Goal: Communication & Community: Ask a question

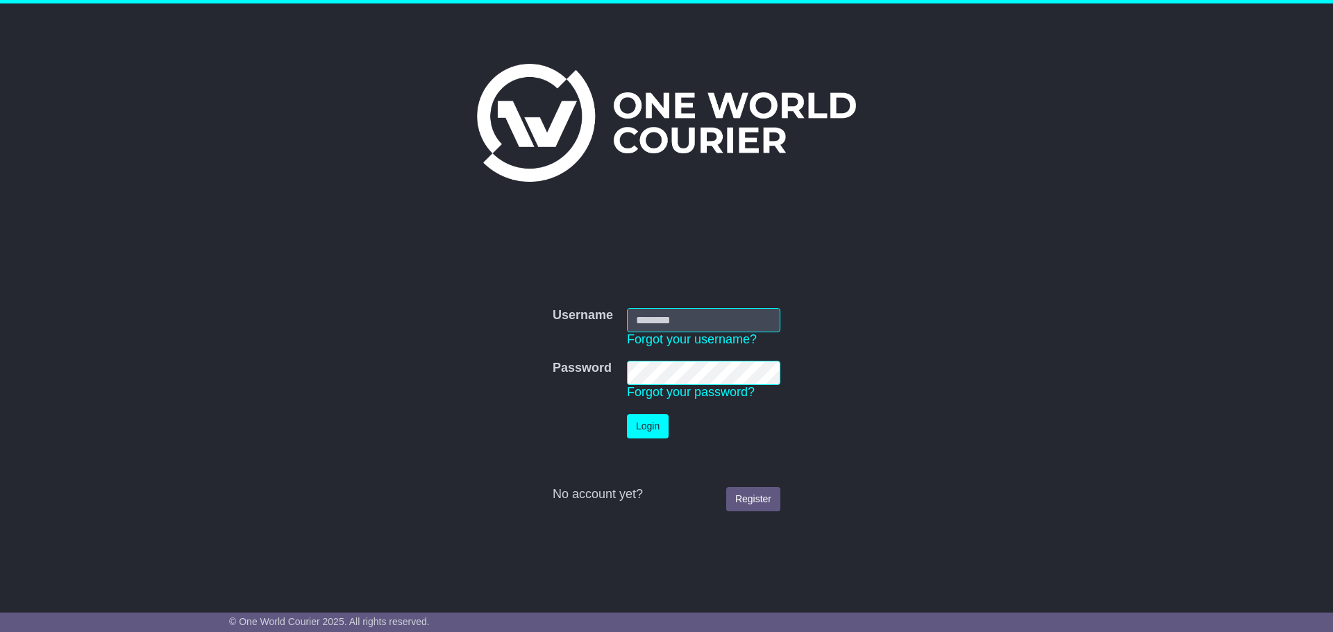
type input "**********"
click at [657, 427] on button "Login" at bounding box center [648, 426] width 42 height 24
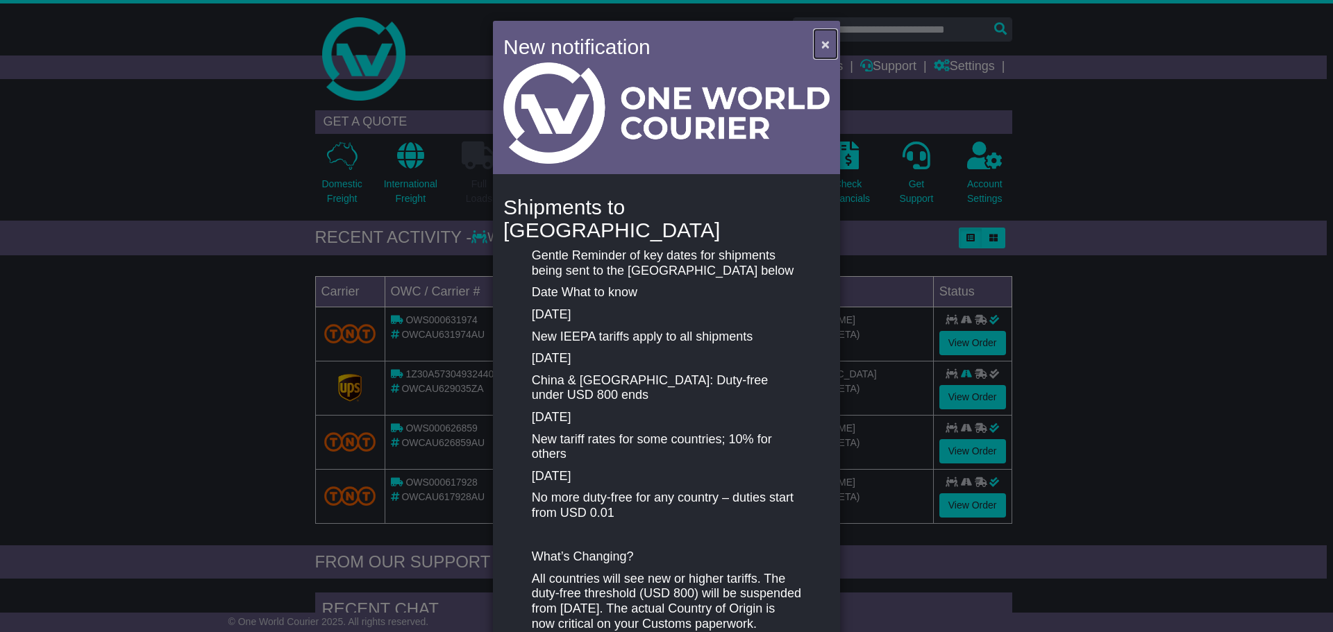
click at [821, 42] on span "×" at bounding box center [825, 44] width 8 height 16
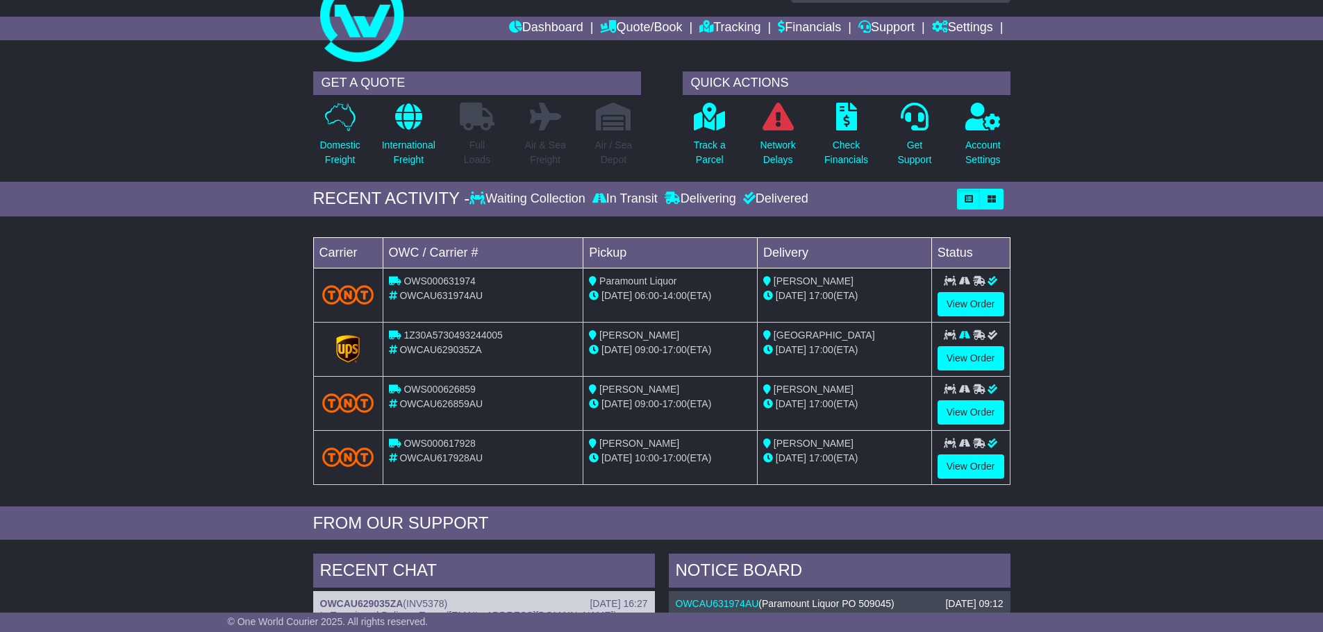
scroll to position [69, 0]
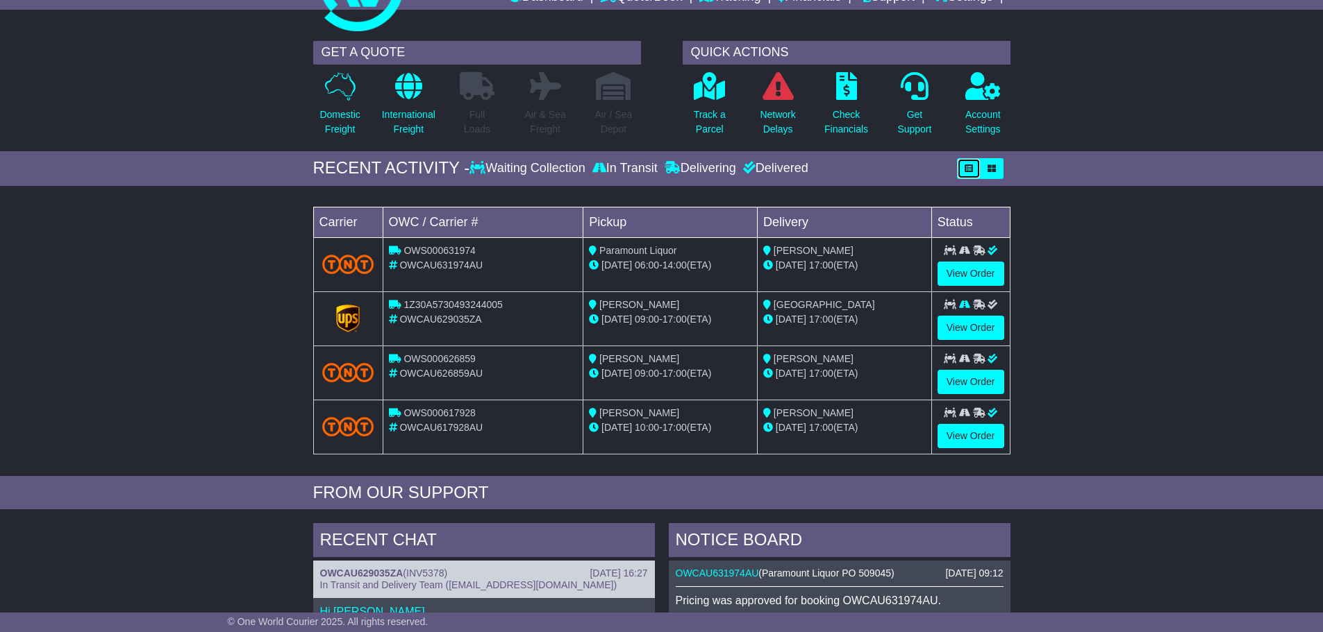
click at [970, 170] on icon "button" at bounding box center [968, 169] width 8 height 8
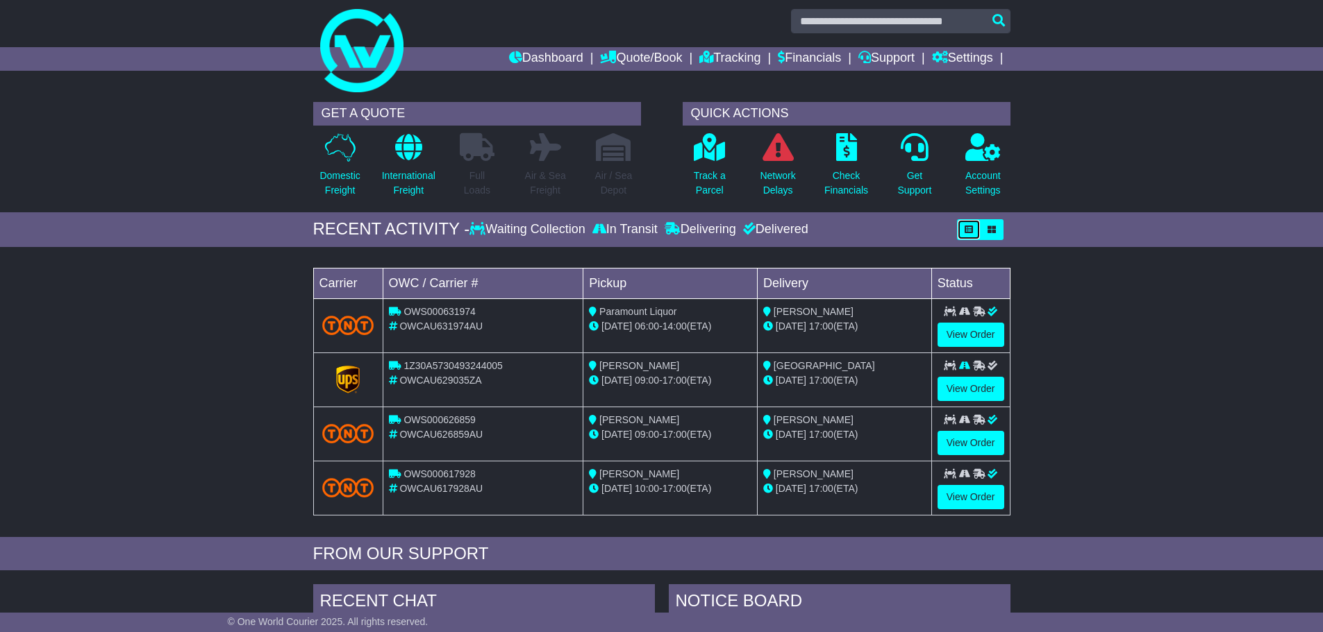
scroll to position [0, 0]
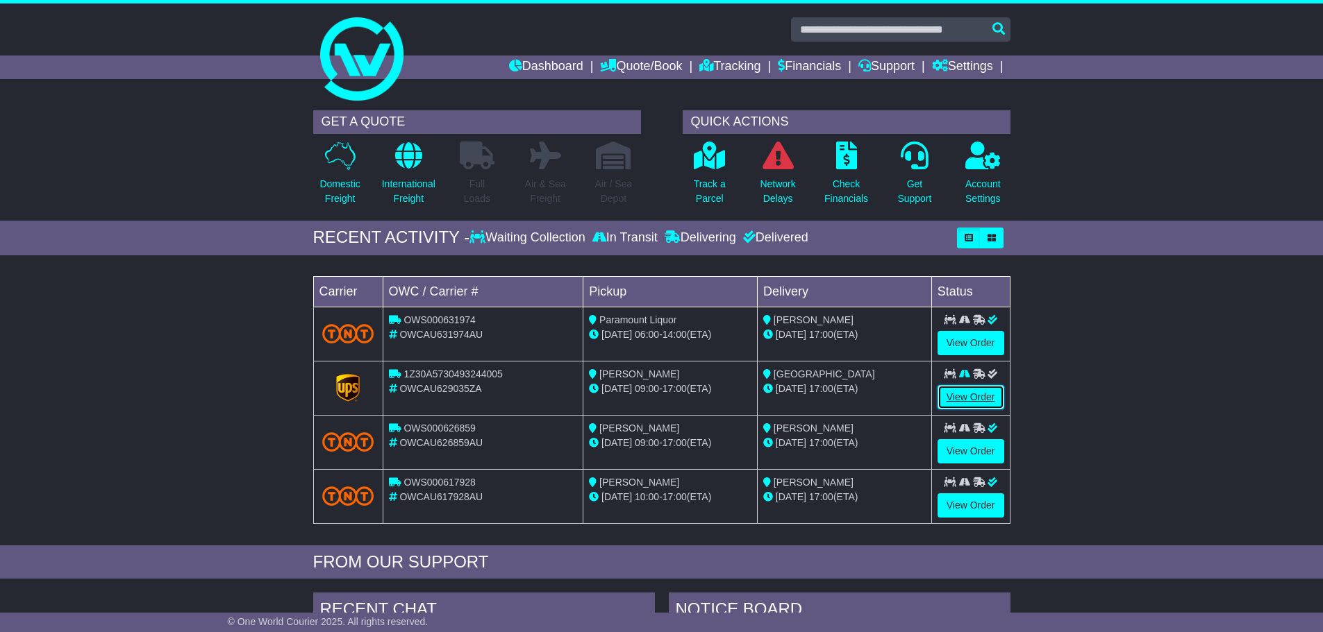
click at [987, 405] on link "View Order" at bounding box center [970, 397] width 67 height 24
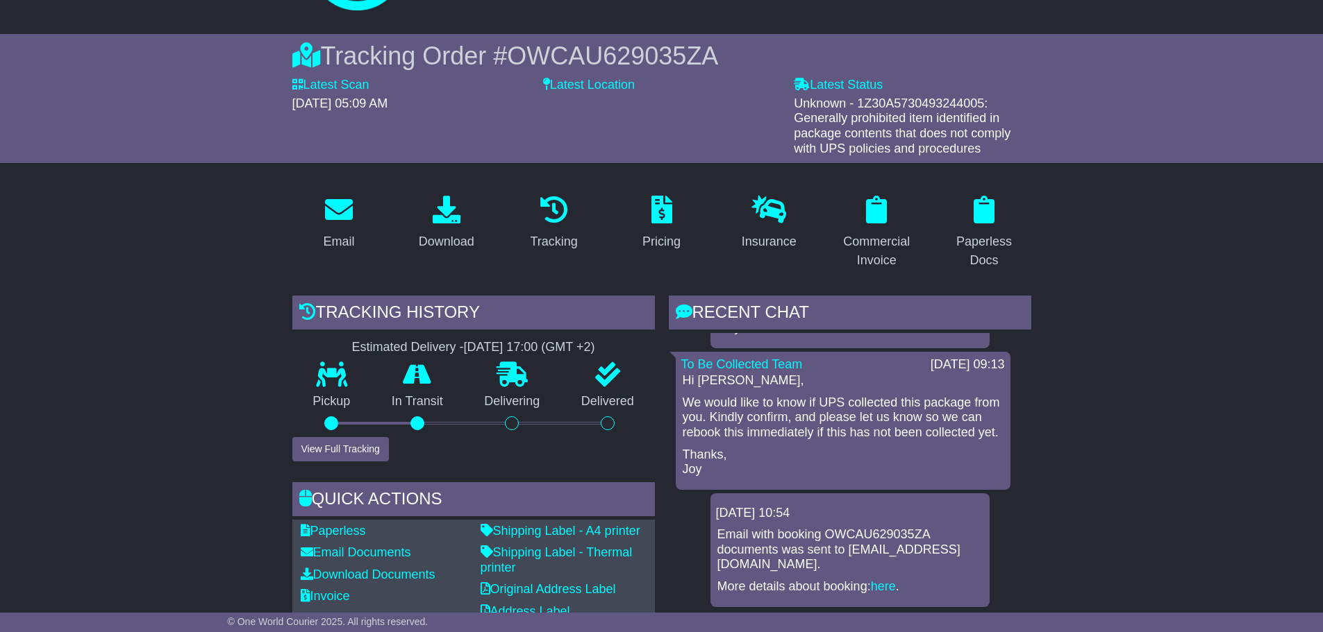
scroll to position [278, 0]
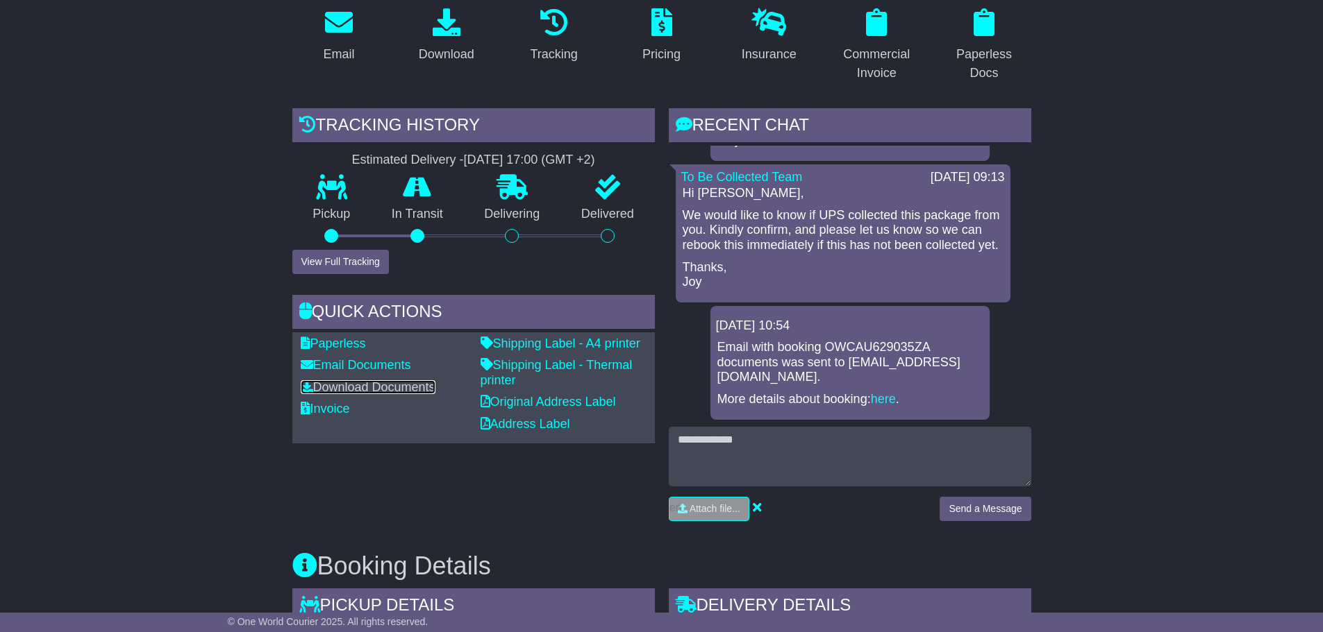
click at [387, 385] on link "Download Documents" at bounding box center [368, 387] width 135 height 14
click at [335, 408] on link "Invoice" at bounding box center [325, 409] width 49 height 14
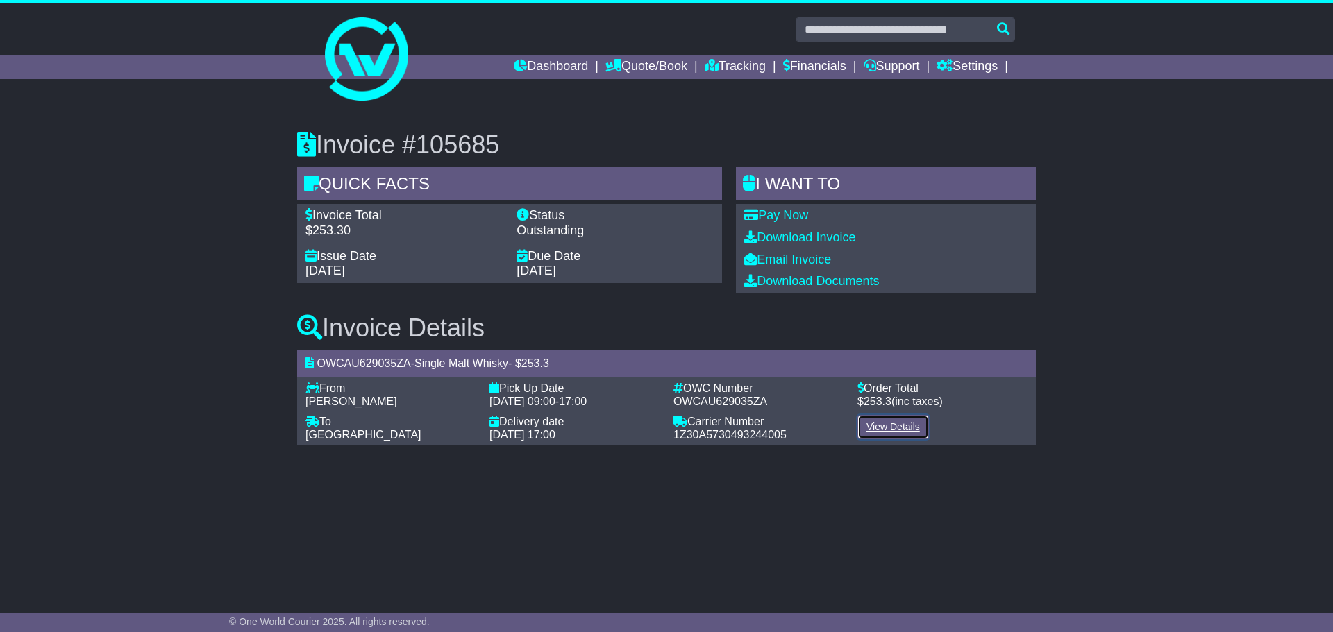
click at [903, 428] on link "View Details" at bounding box center [893, 427] width 72 height 24
click at [623, 67] on link "Quote/Book" at bounding box center [646, 68] width 82 height 24
click at [485, 162] on div "Invoice #105685 Quick Facts Invoice Total $253.30 Status Outstanding Issue Date…" at bounding box center [666, 201] width 753 height 183
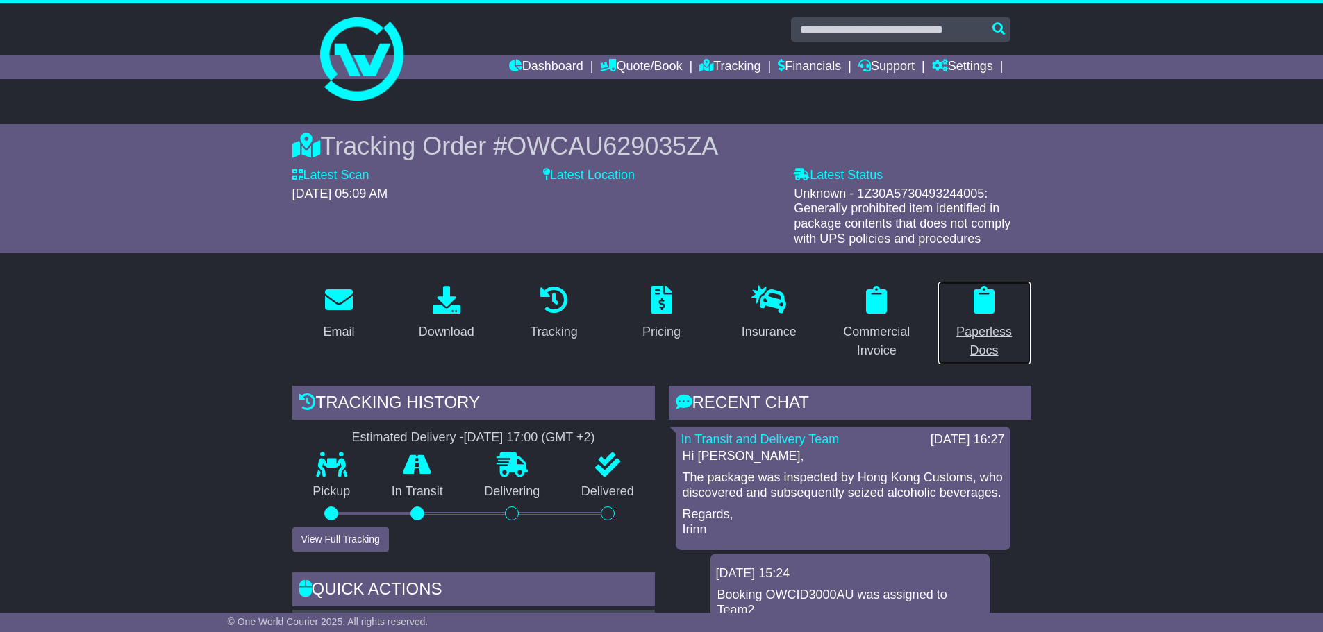
click at [985, 331] on div "Paperless Docs" at bounding box center [984, 341] width 76 height 37
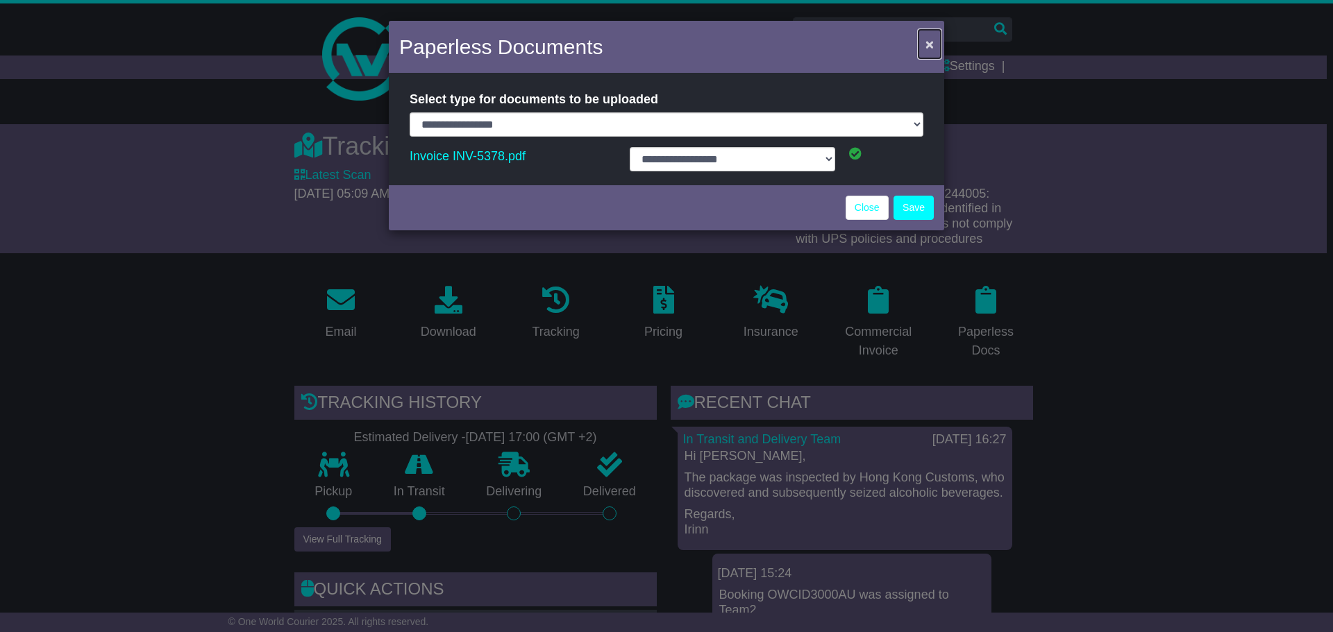
click at [933, 40] on span "×" at bounding box center [929, 44] width 8 height 16
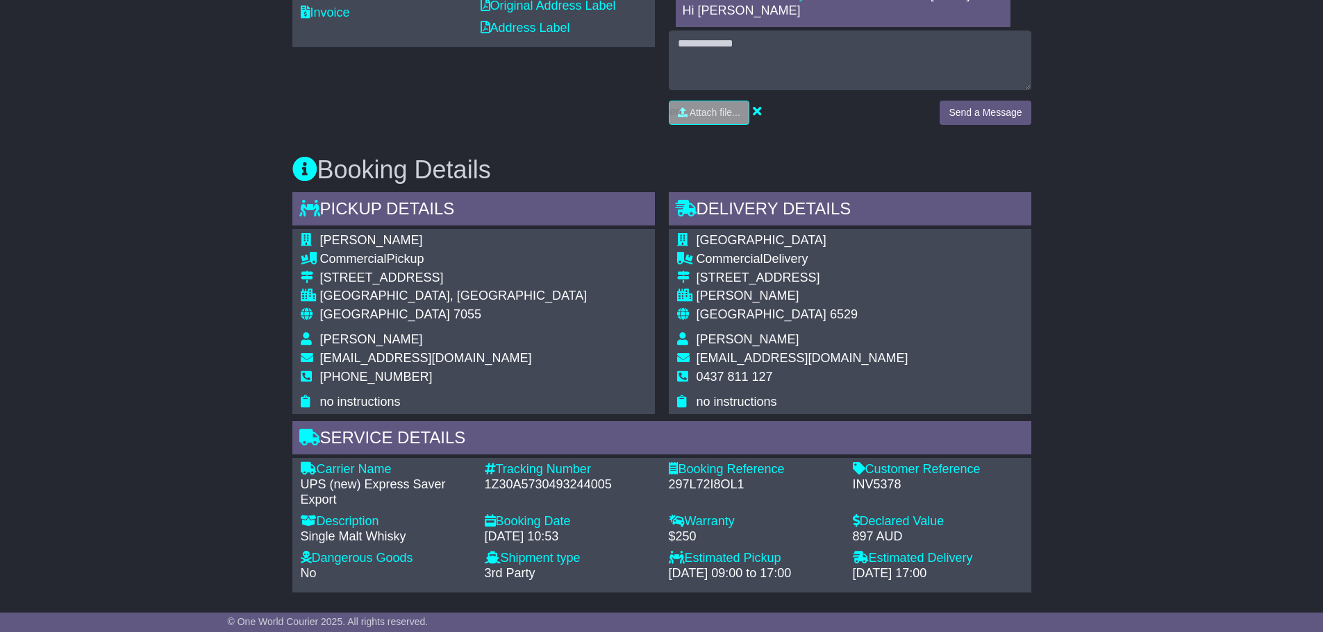
scroll to position [764, 0]
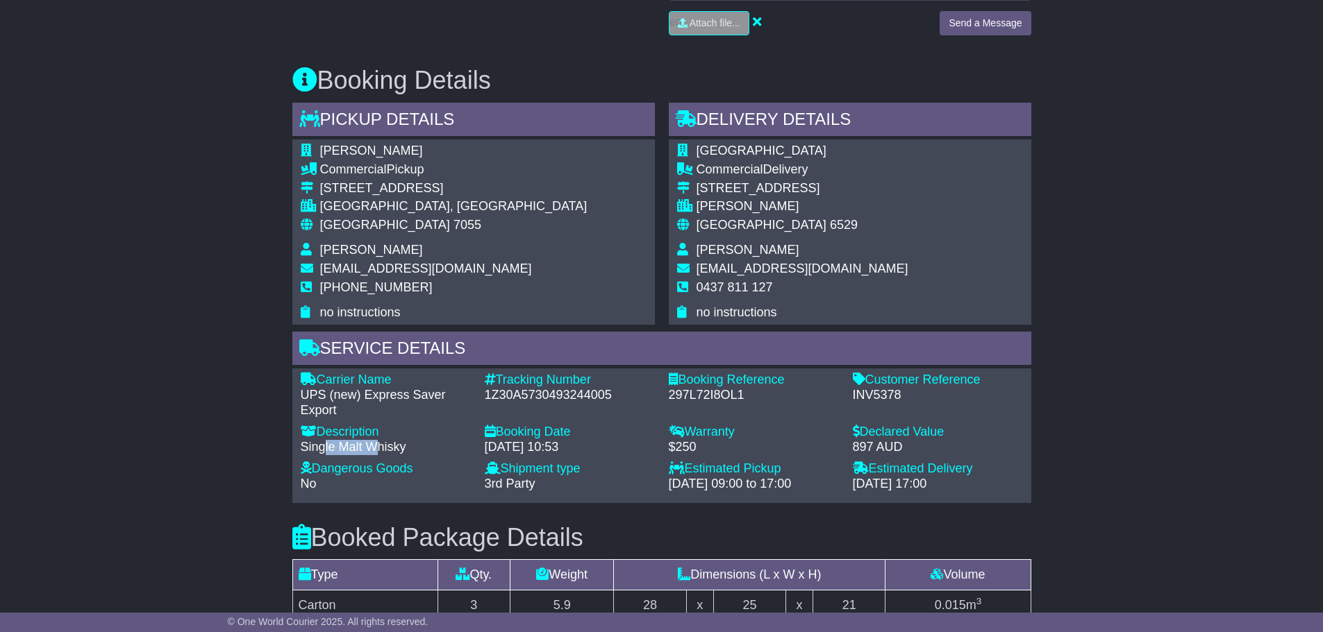
drag, startPoint x: 326, startPoint y: 440, endPoint x: 375, endPoint y: 440, distance: 48.6
click at [375, 440] on div "Single Malt Whisky" at bounding box center [386, 447] width 170 height 15
click at [401, 438] on div "Description" at bounding box center [386, 432] width 170 height 15
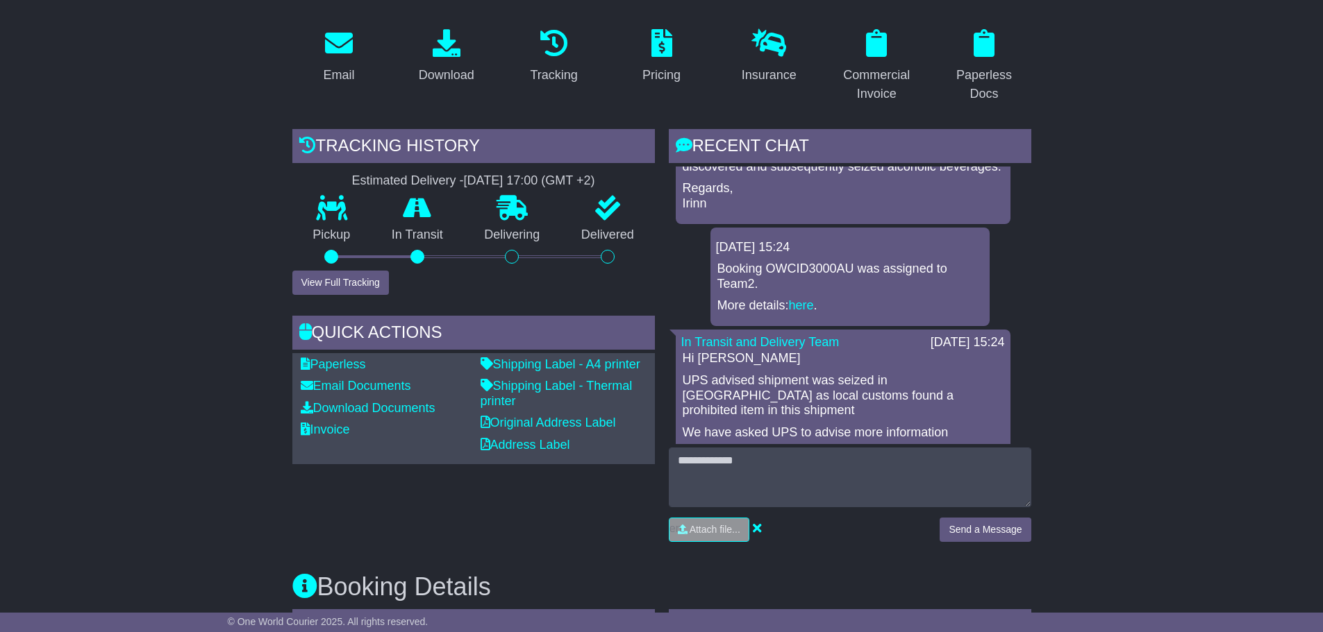
scroll to position [258, 0]
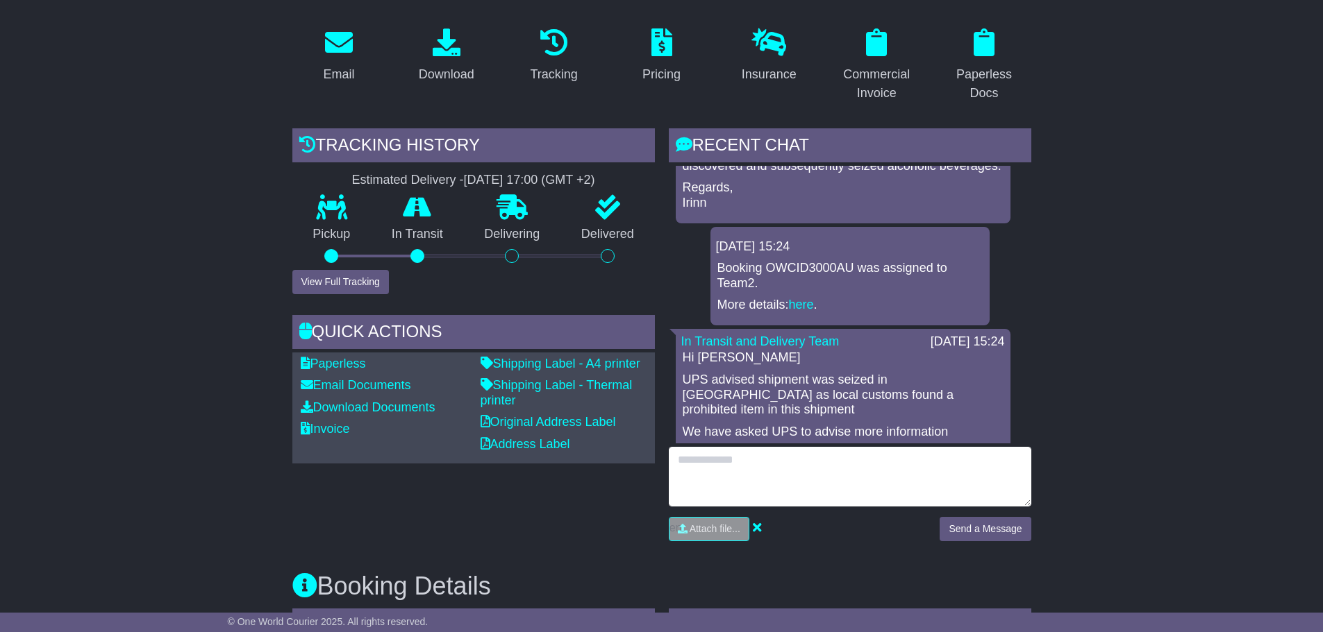
click at [746, 453] on textarea at bounding box center [850, 477] width 362 height 60
type textarea "*"
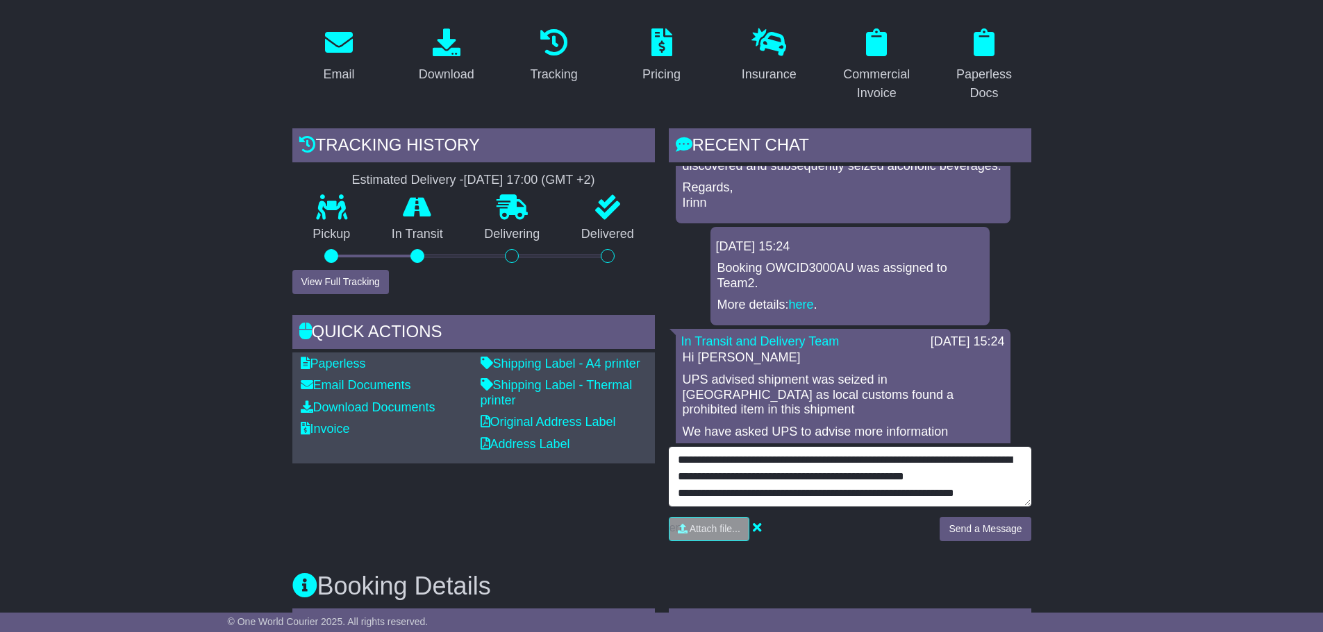
scroll to position [43, 0]
click at [956, 486] on textarea "**********" at bounding box center [850, 477] width 362 height 60
click at [769, 498] on textarea "**********" at bounding box center [850, 477] width 362 height 60
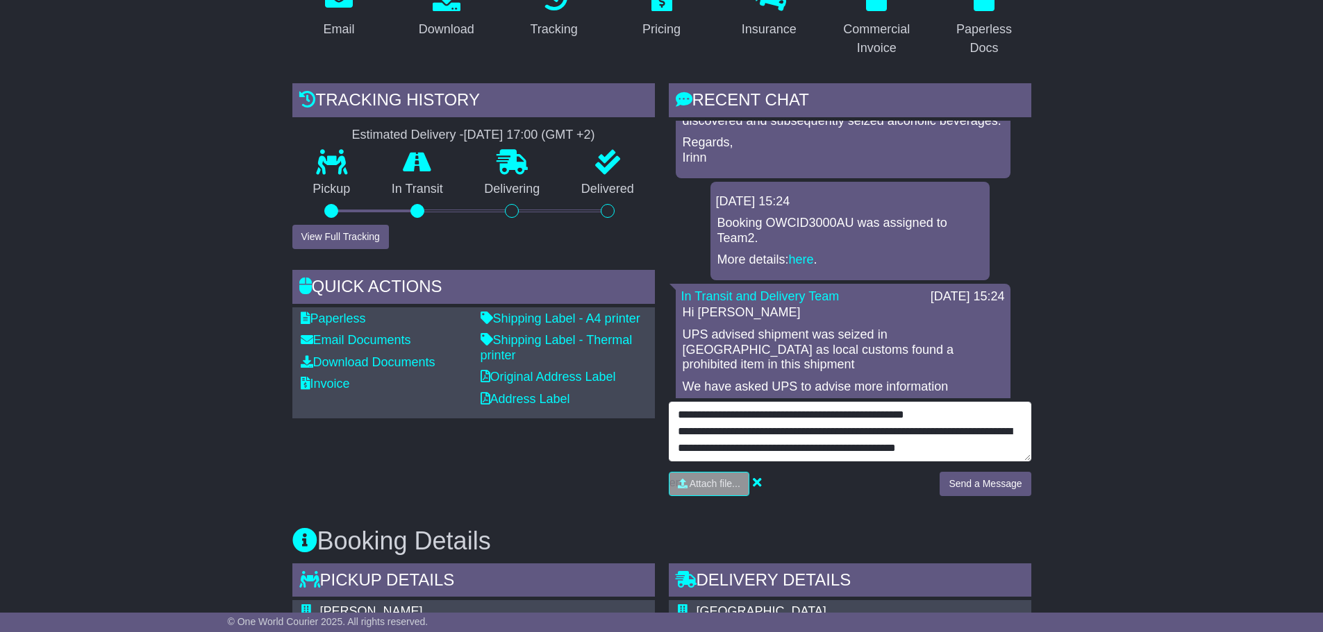
scroll to position [327, 0]
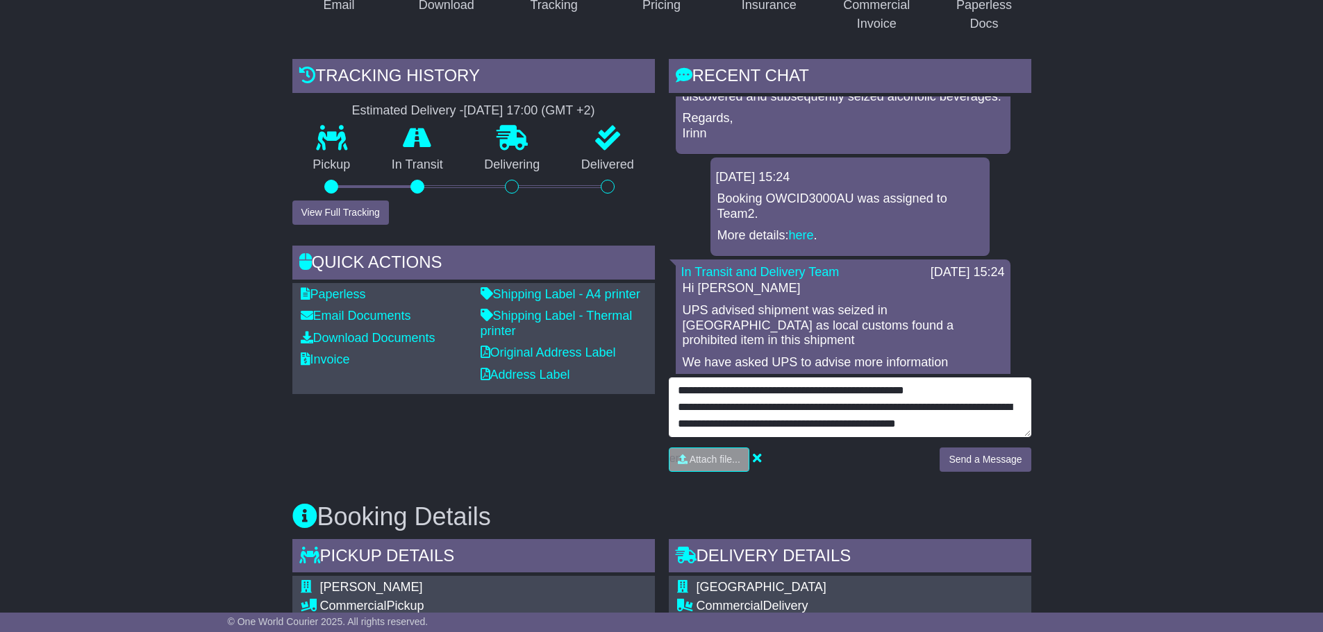
type textarea "**********"
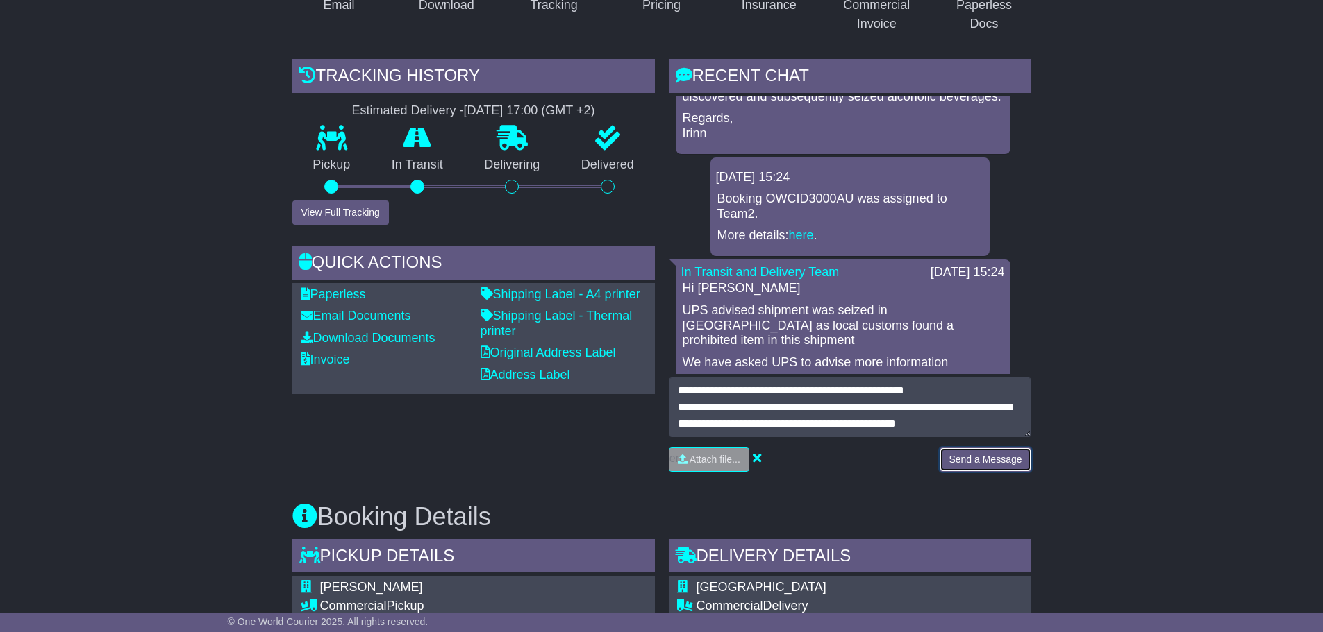
click at [983, 450] on button "Send a Message" at bounding box center [984, 460] width 91 height 24
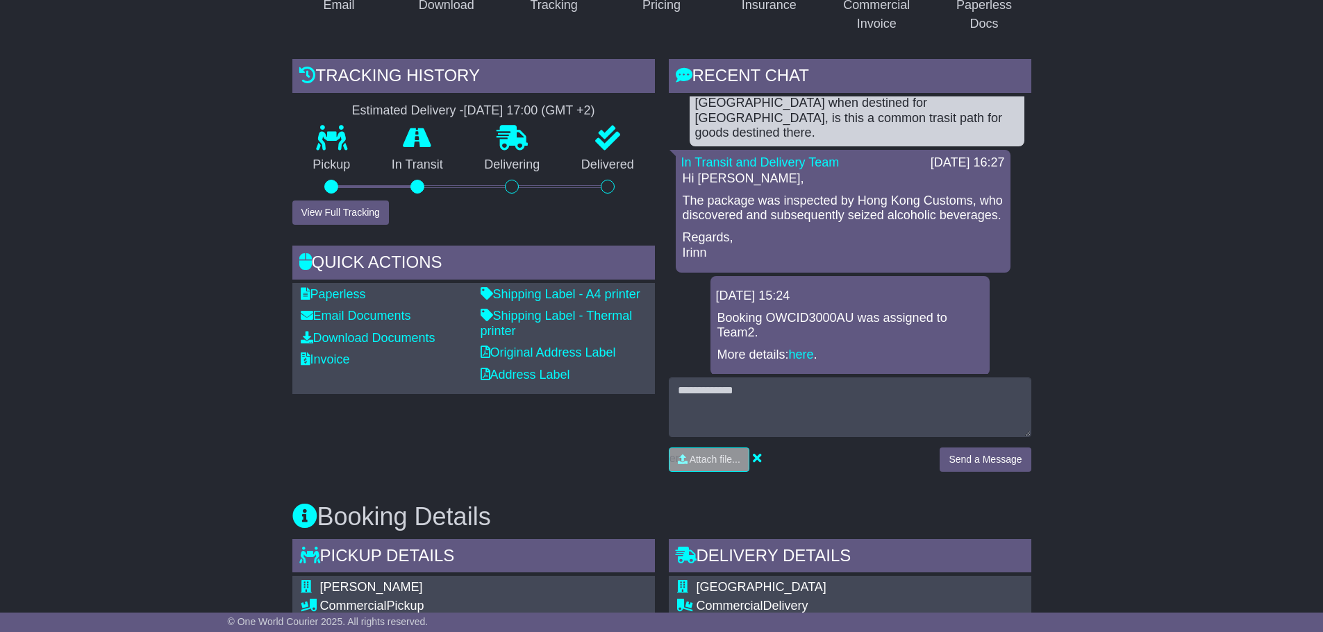
scroll to position [69, 0]
